Goal: Information Seeking & Learning: Learn about a topic

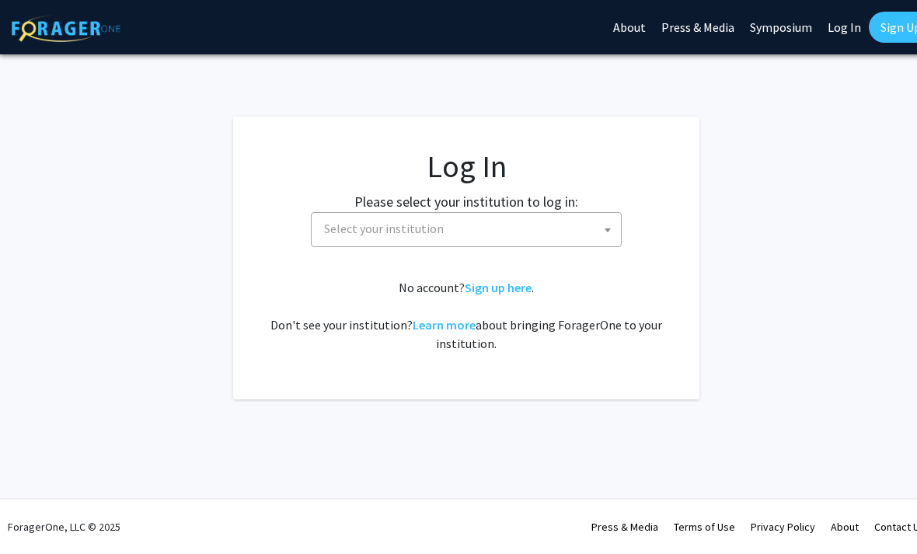
click at [532, 235] on span "Select your institution" at bounding box center [469, 229] width 303 height 32
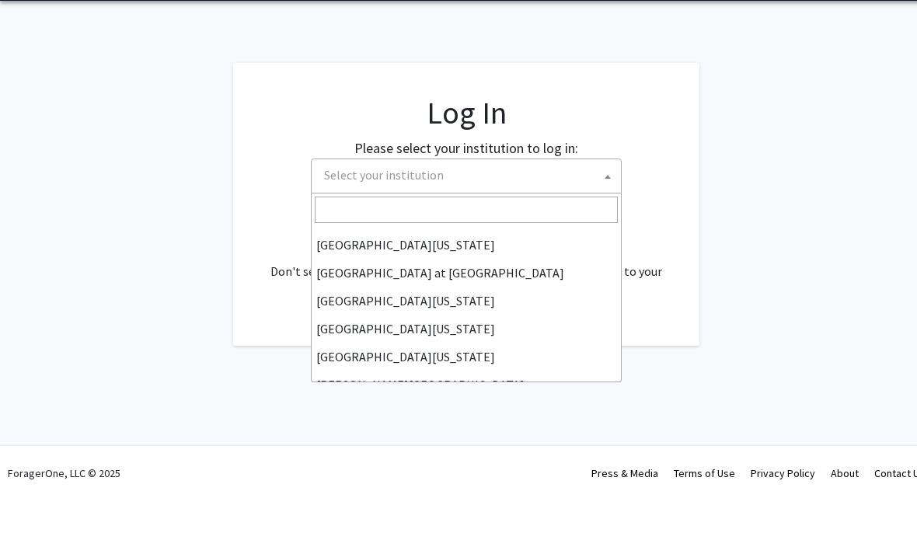
scroll to position [541, 0]
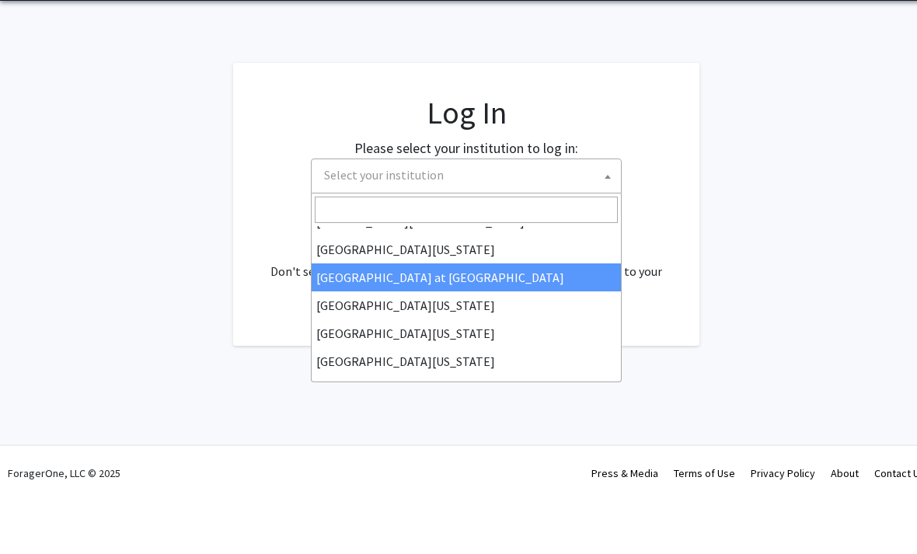
select select "18"
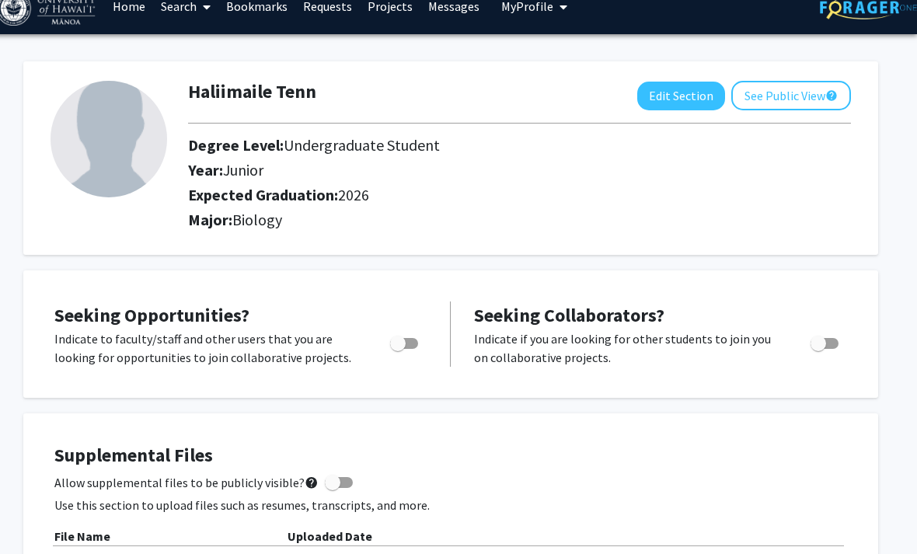
scroll to position [0, 16]
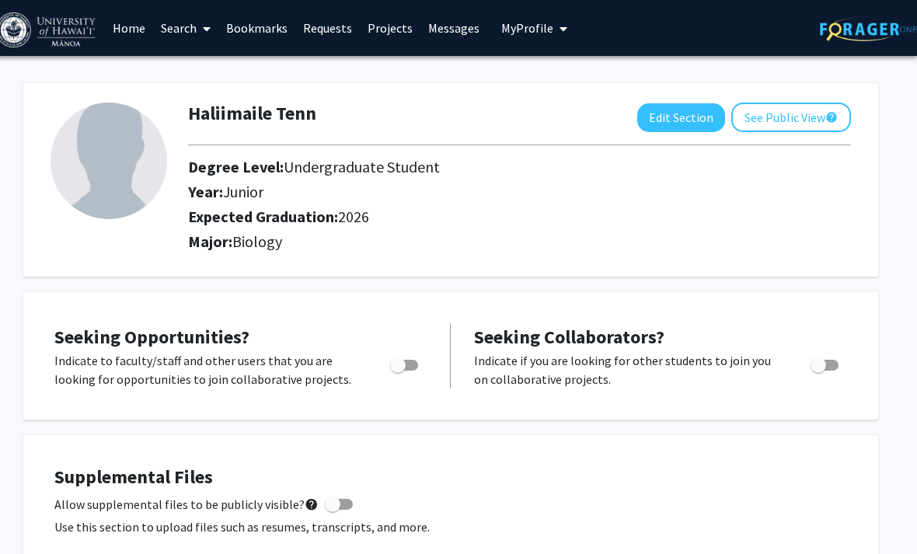
click at [263, 24] on link "Bookmarks" at bounding box center [256, 28] width 77 height 54
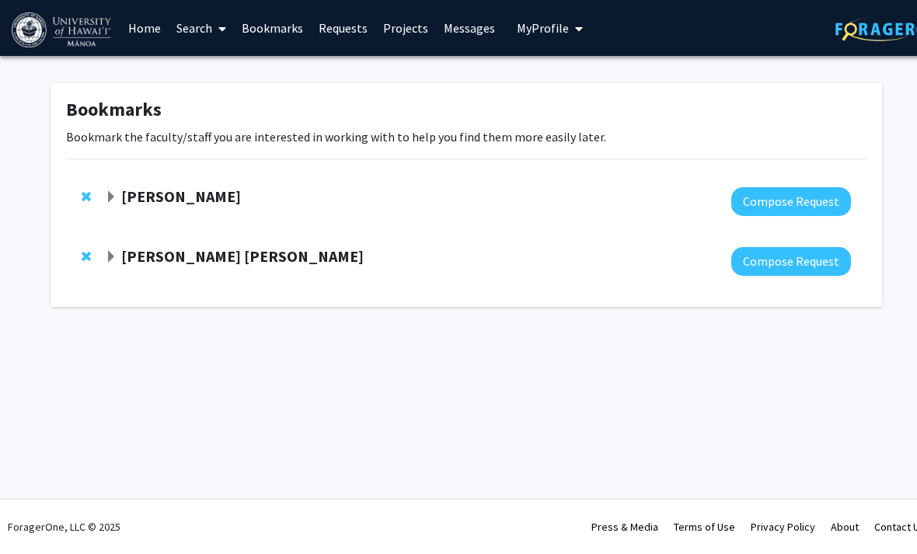
click at [216, 25] on span at bounding box center [219, 29] width 14 height 54
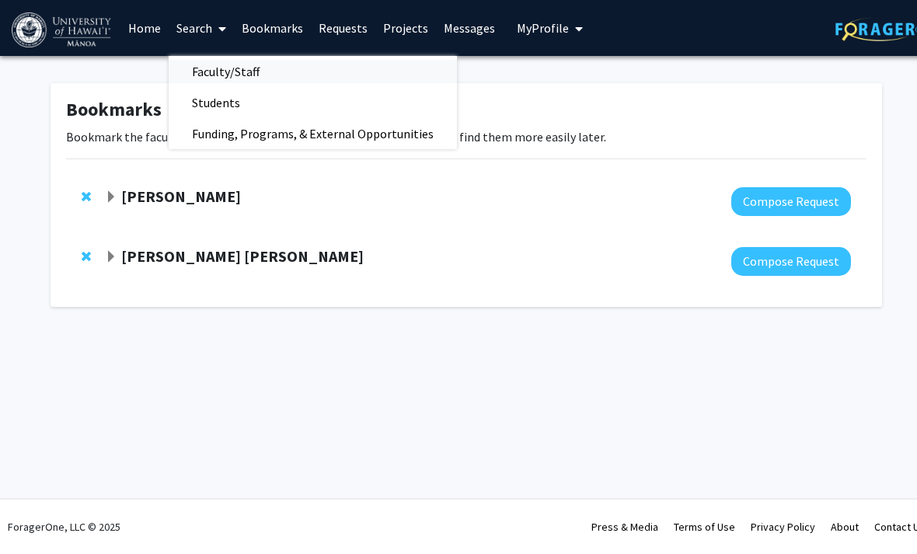
click at [214, 68] on span "Faculty/Staff" at bounding box center [226, 71] width 114 height 31
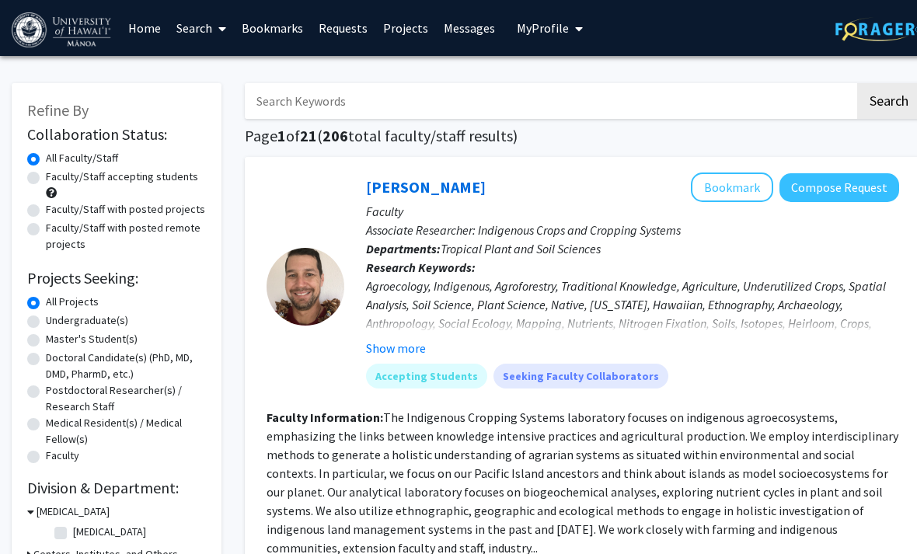
click at [106, 186] on div "Faculty/Staff accepting students" at bounding box center [116, 185] width 179 height 33
click at [85, 183] on label "Faculty/Staff accepting students" at bounding box center [122, 177] width 152 height 16
click at [56, 179] on input "Faculty/Staff accepting students" at bounding box center [51, 174] width 10 height 10
radio input "true"
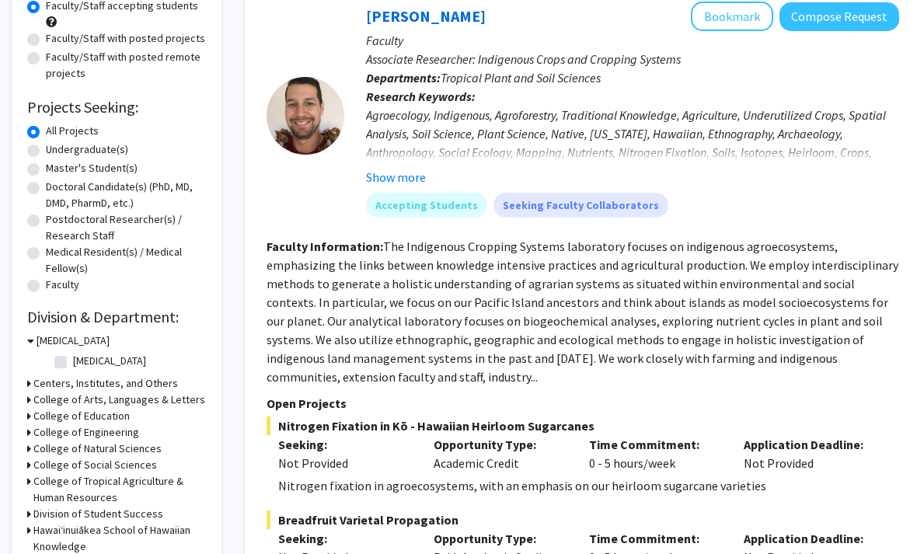
scroll to position [409, 0]
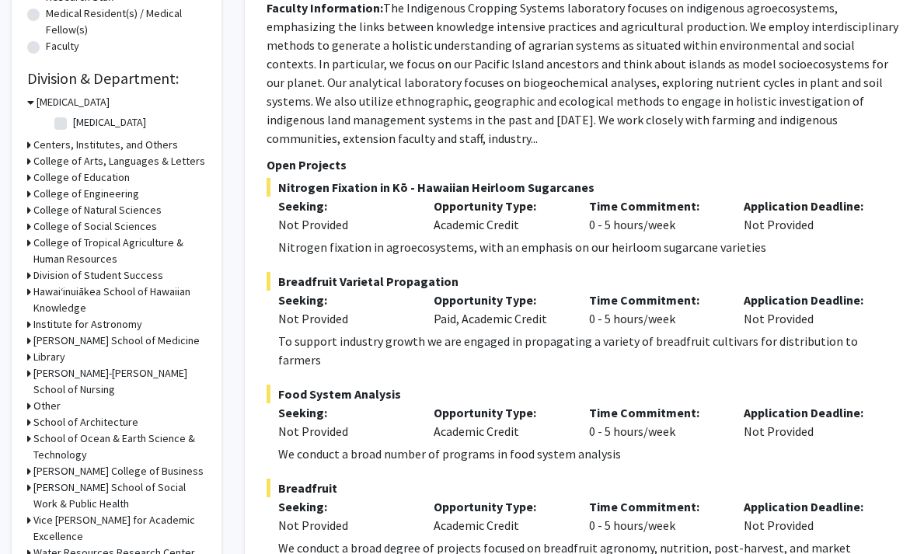
click at [55, 115] on fg-checkbox "[MEDICAL_DATA][GEOGRAPHIC_DATA][MEDICAL_DATA]" at bounding box center [128, 124] width 148 height 19
click at [73, 120] on label "[MEDICAL_DATA]" at bounding box center [109, 123] width 73 height 16
click at [73, 120] on input "[MEDICAL_DATA]" at bounding box center [78, 120] width 10 height 10
checkbox input "true"
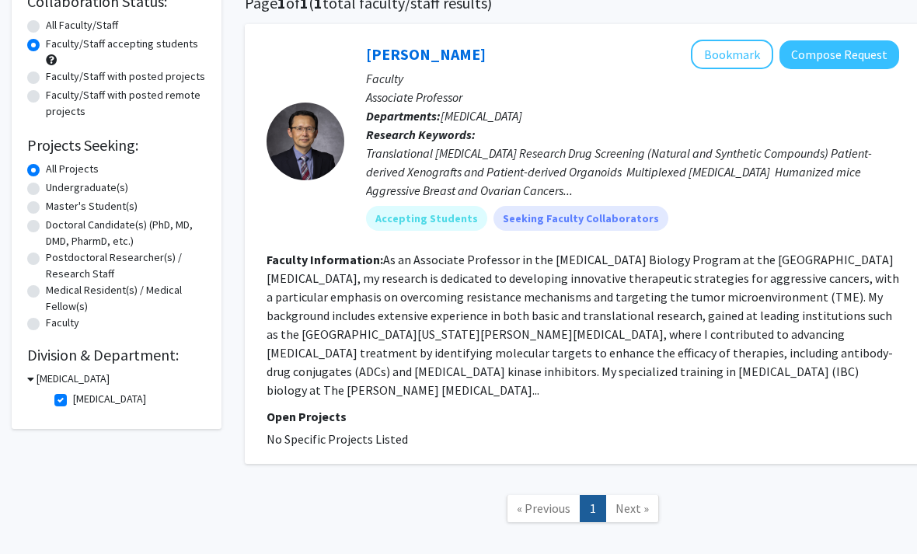
scroll to position [145, 0]
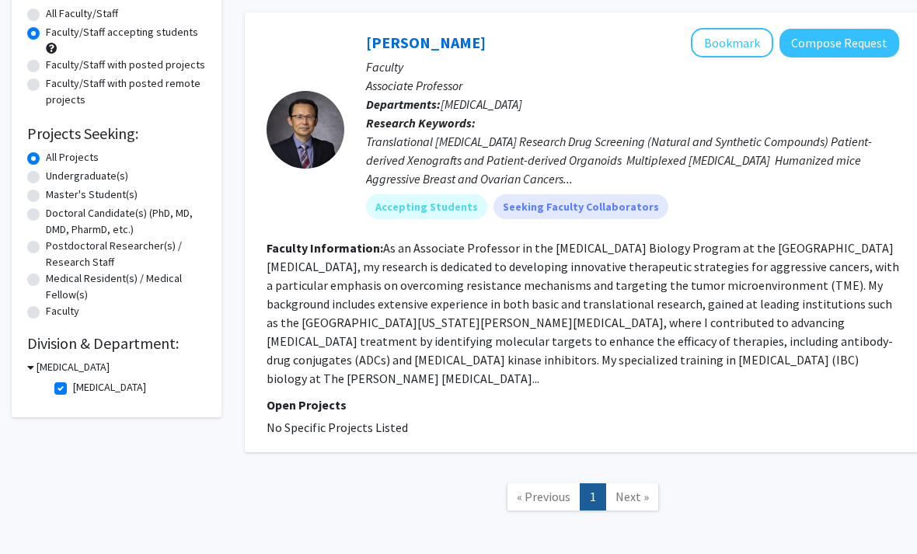
click at [44, 359] on h3 "[MEDICAL_DATA]" at bounding box center [73, 367] width 73 height 16
click at [40, 365] on h3 "[MEDICAL_DATA]" at bounding box center [69, 367] width 73 height 16
click at [68, 387] on fg-checkbox "[MEDICAL_DATA][GEOGRAPHIC_DATA][MEDICAL_DATA]" at bounding box center [128, 388] width 148 height 19
click at [73, 389] on label "[MEDICAL_DATA]" at bounding box center [109, 387] width 73 height 16
click at [73, 389] on input "[MEDICAL_DATA]" at bounding box center [78, 384] width 10 height 10
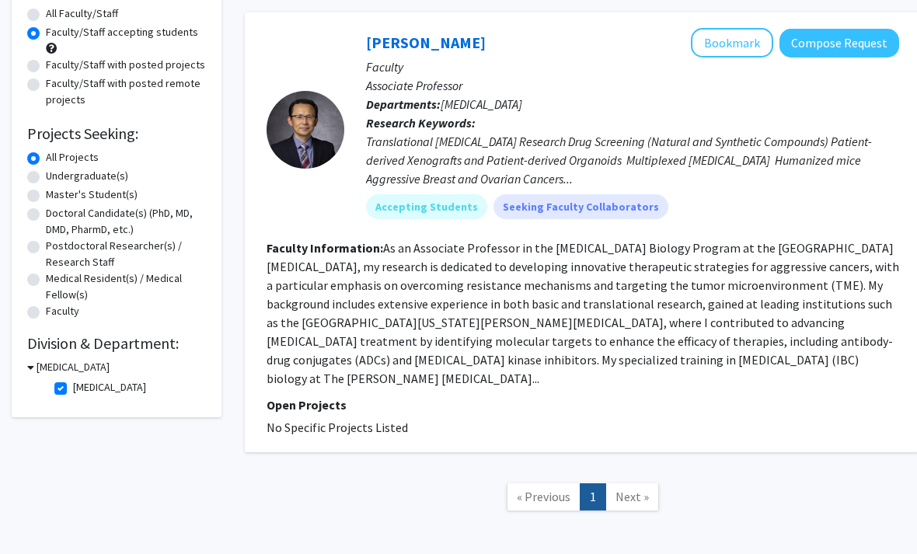
checkbox input "false"
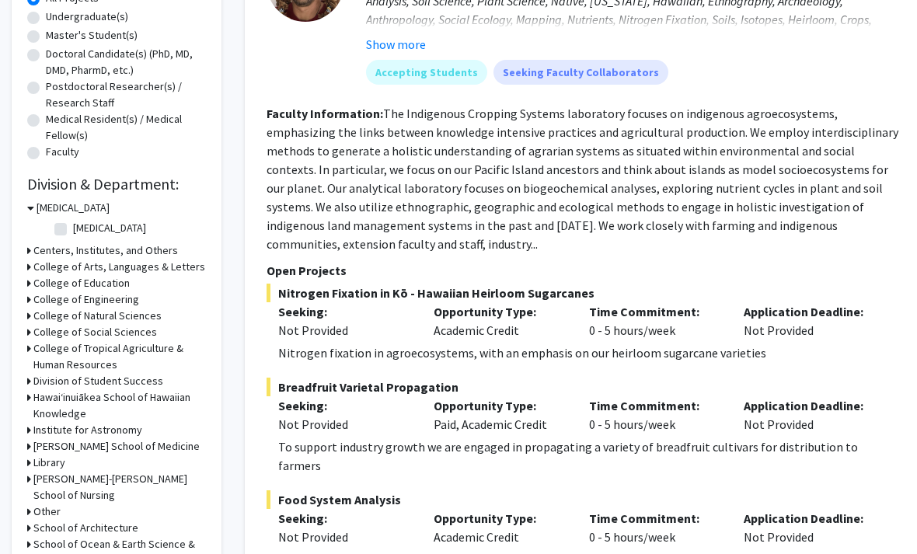
scroll to position [497, 0]
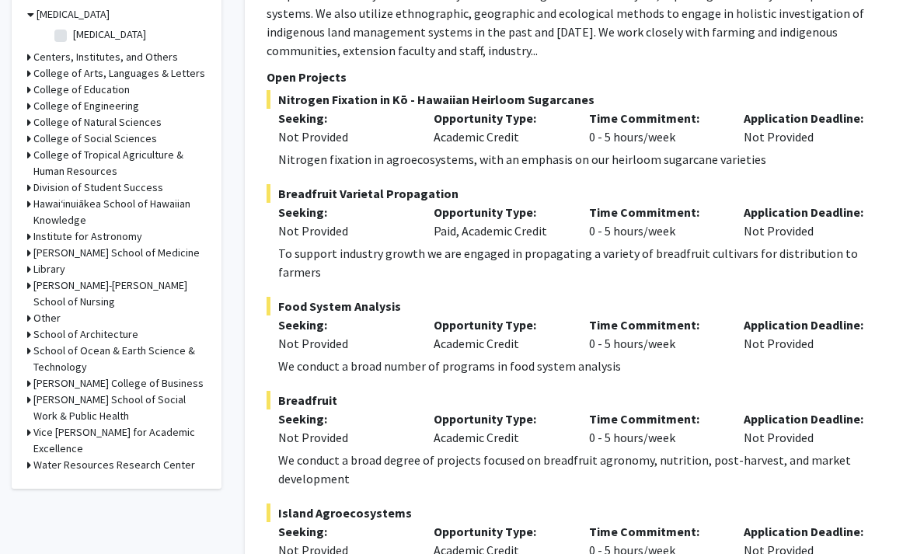
click at [27, 254] on icon at bounding box center [29, 254] width 4 height 16
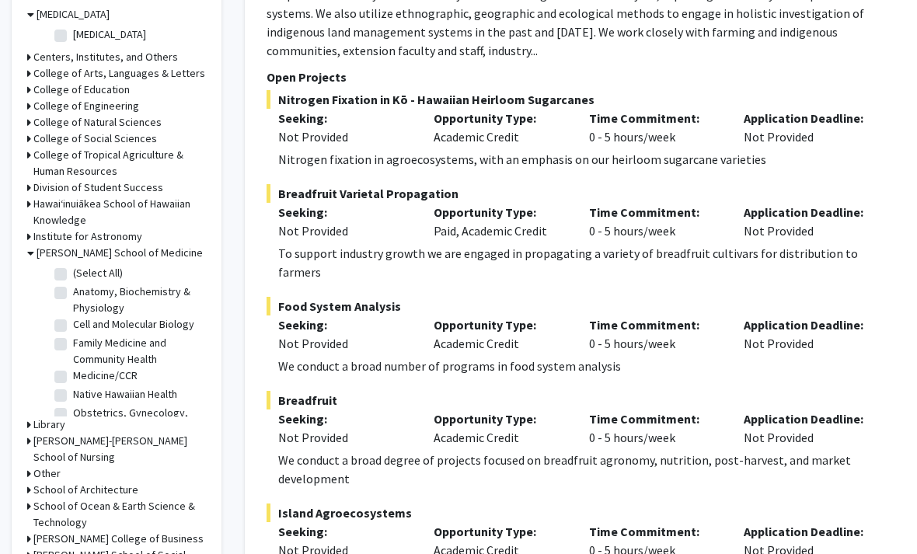
scroll to position [497, 0]
click at [71, 281] on fg-checkbox "(Select All) (Select All)" at bounding box center [128, 274] width 148 height 19
click at [73, 276] on label "(Select All)" at bounding box center [98, 273] width 50 height 16
click at [73, 275] on input "(Select All)" at bounding box center [78, 270] width 10 height 10
checkbox input "true"
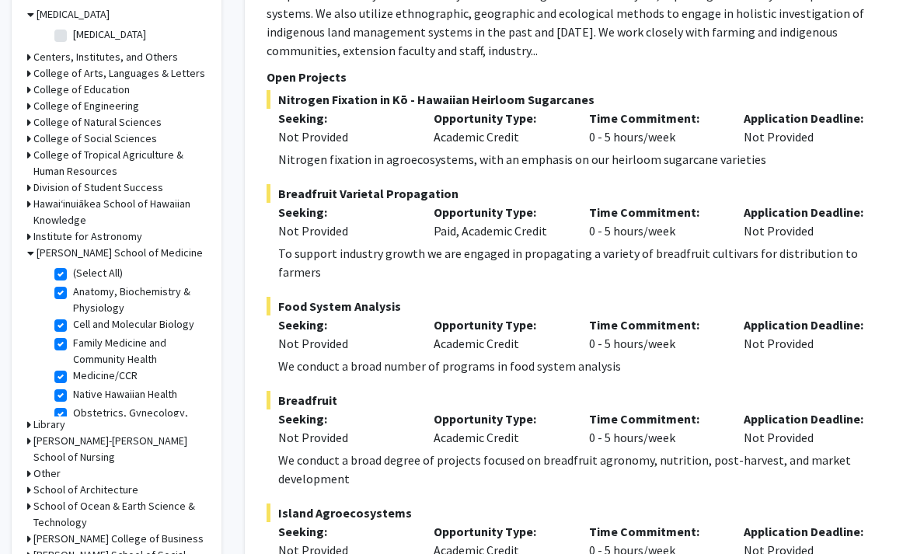
checkbox input "true"
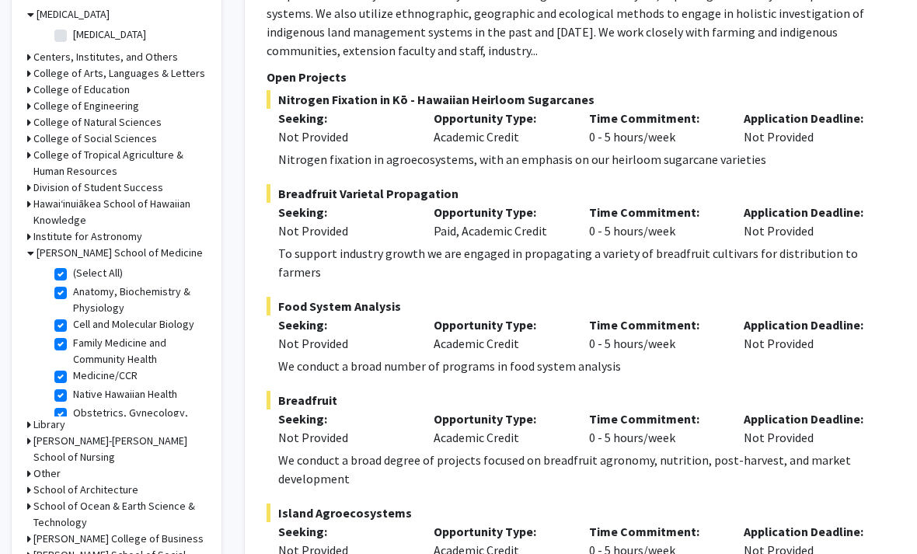
checkbox input "true"
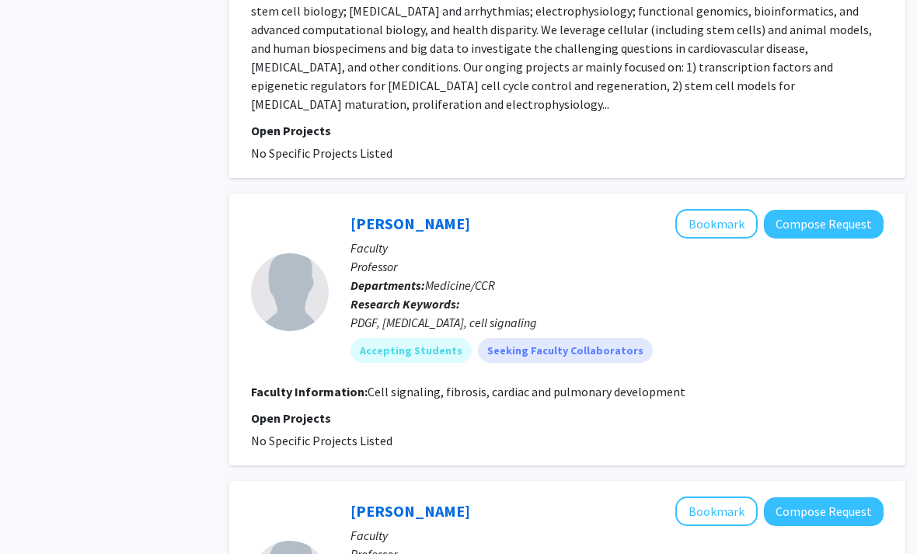
scroll to position [3568, 16]
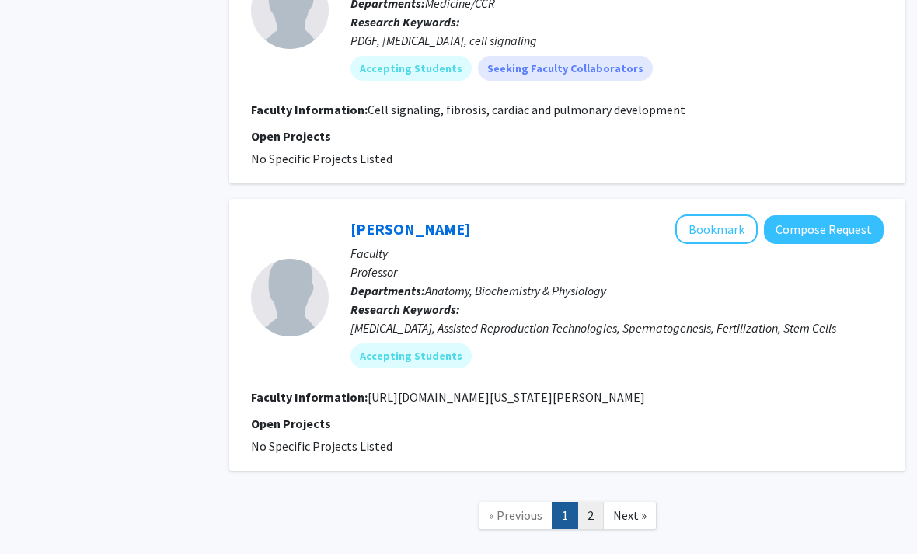
click at [595, 502] on link "2" at bounding box center [590, 515] width 26 height 27
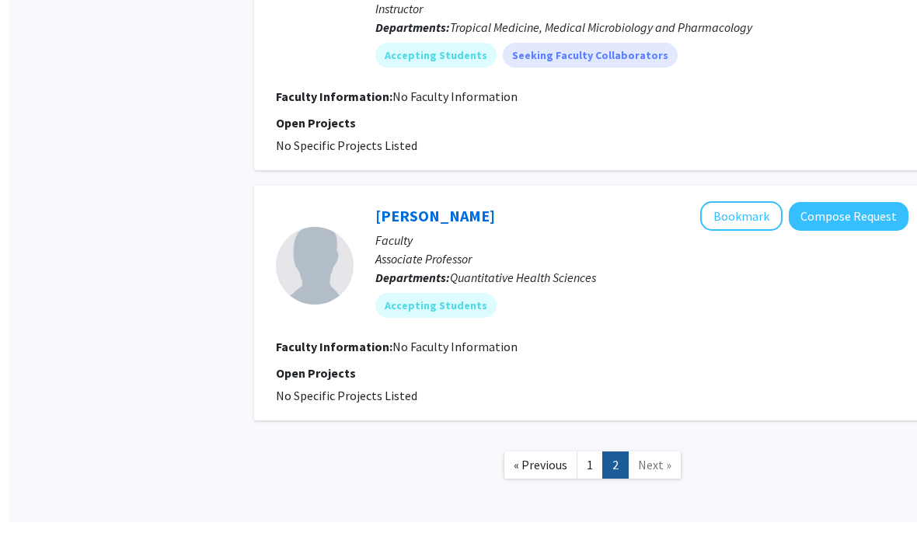
scroll to position [1665, 16]
